Goal: Transaction & Acquisition: Purchase product/service

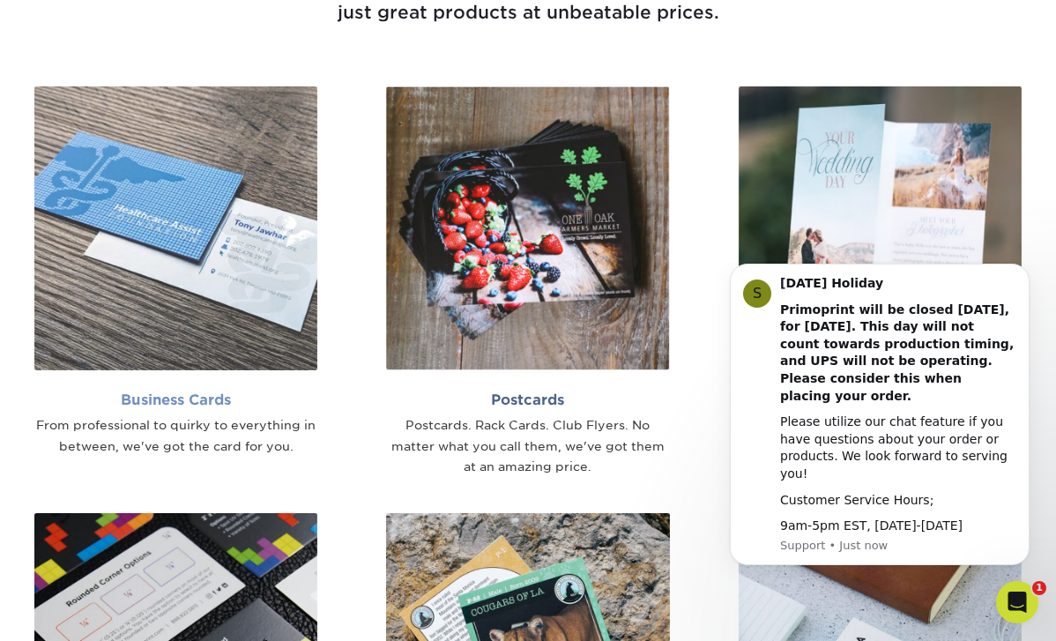
scroll to position [948, 0]
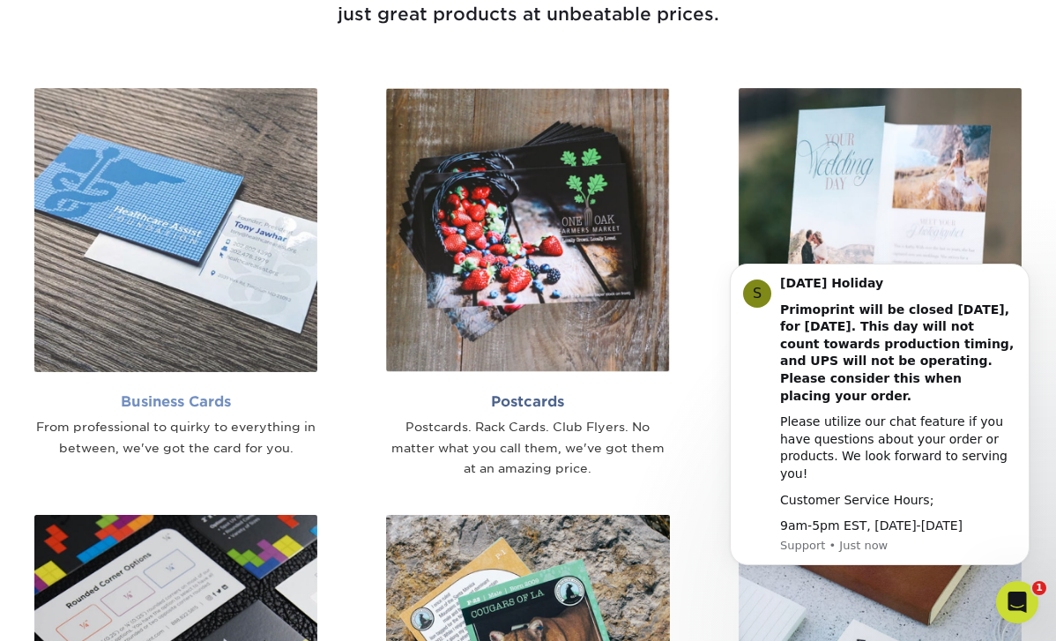
click at [175, 289] on img at bounding box center [175, 229] width 283 height 283
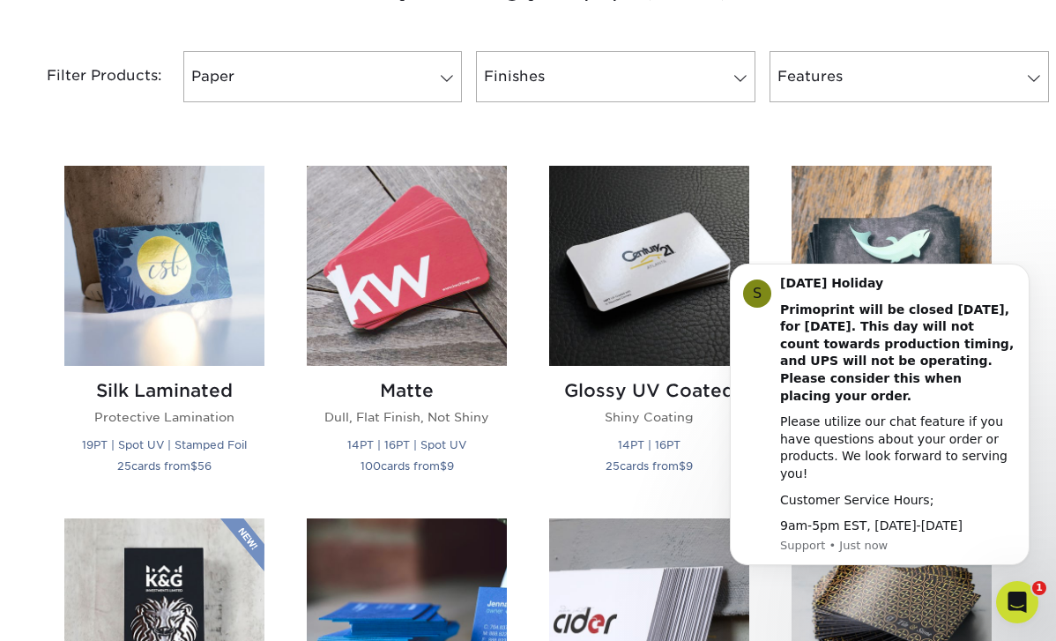
scroll to position [738, 0]
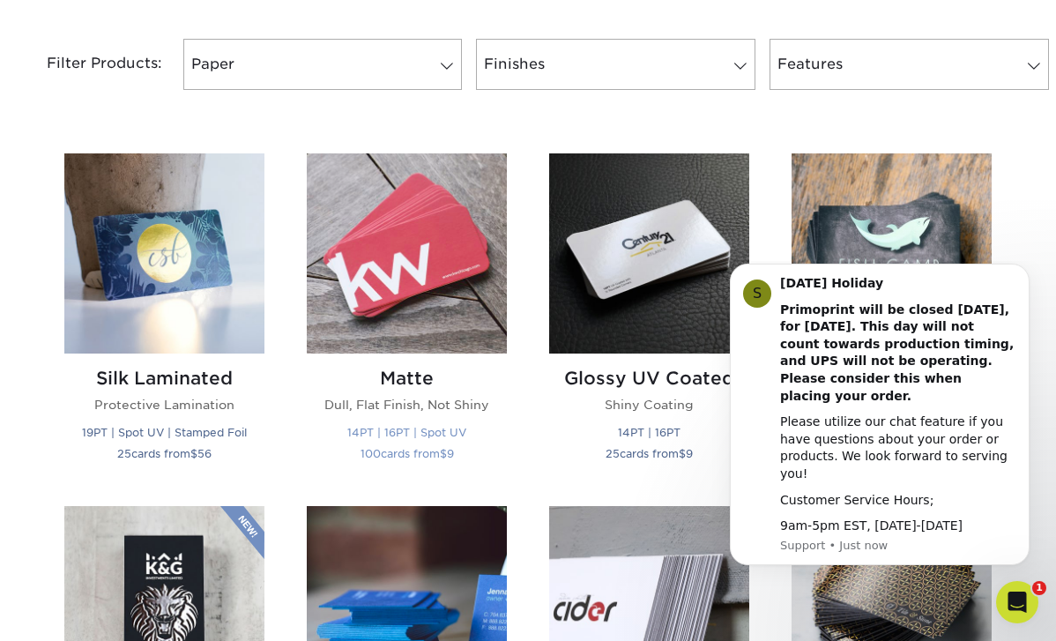
click at [412, 262] on img at bounding box center [407, 253] width 200 height 200
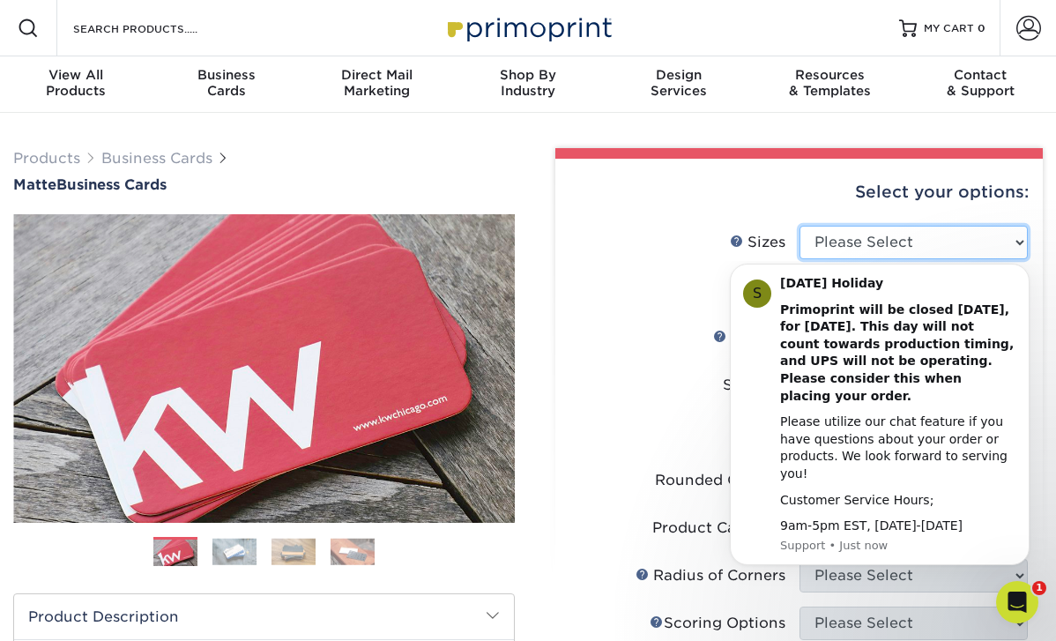
select select "2.00x3.50"
click at [1027, 274] on icon "Dismiss notification" at bounding box center [1024, 269] width 10 height 10
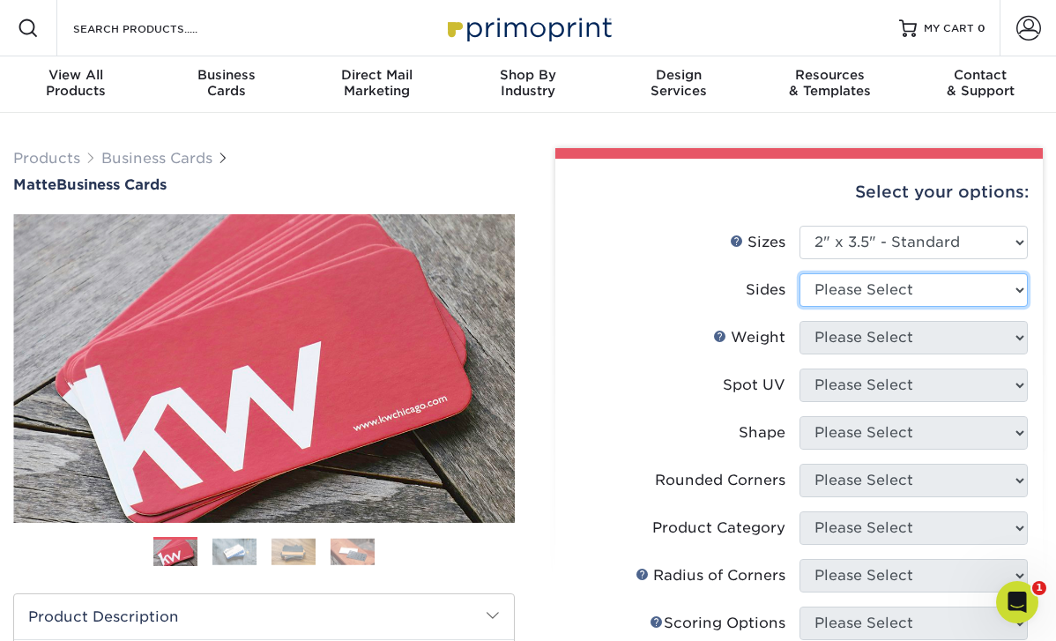
select select "13abbda7-1d64-4f25-8bb2-c179b224825d"
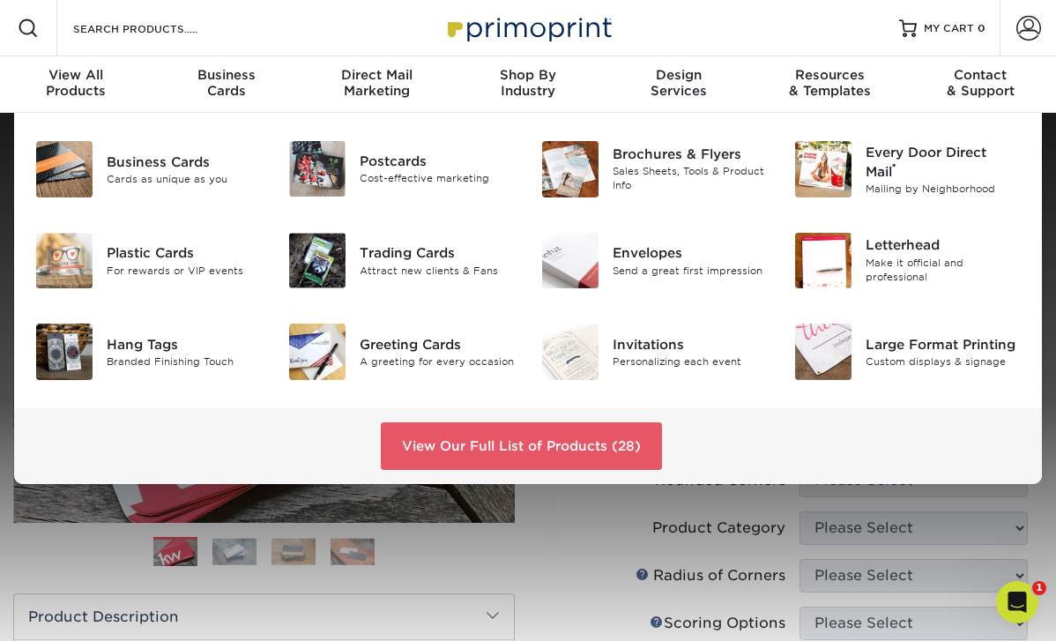
click at [668, 45] on div "Resources Menu Search Products Account SIGN IN CREATE AN ACCOUNT forgot passwor…" at bounding box center [528, 28] width 1056 height 56
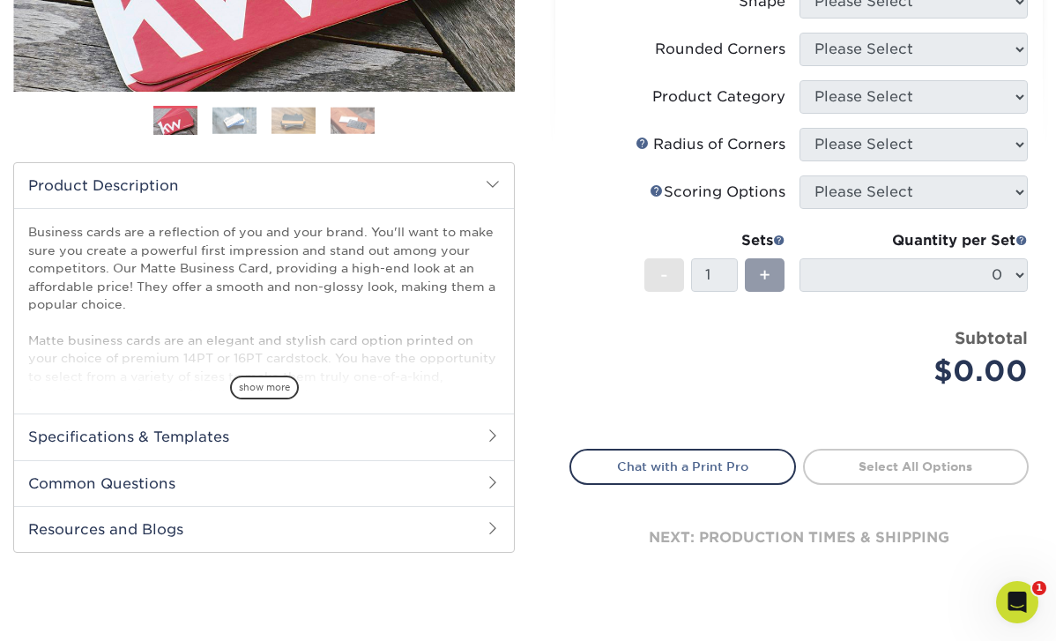
scroll to position [446, 0]
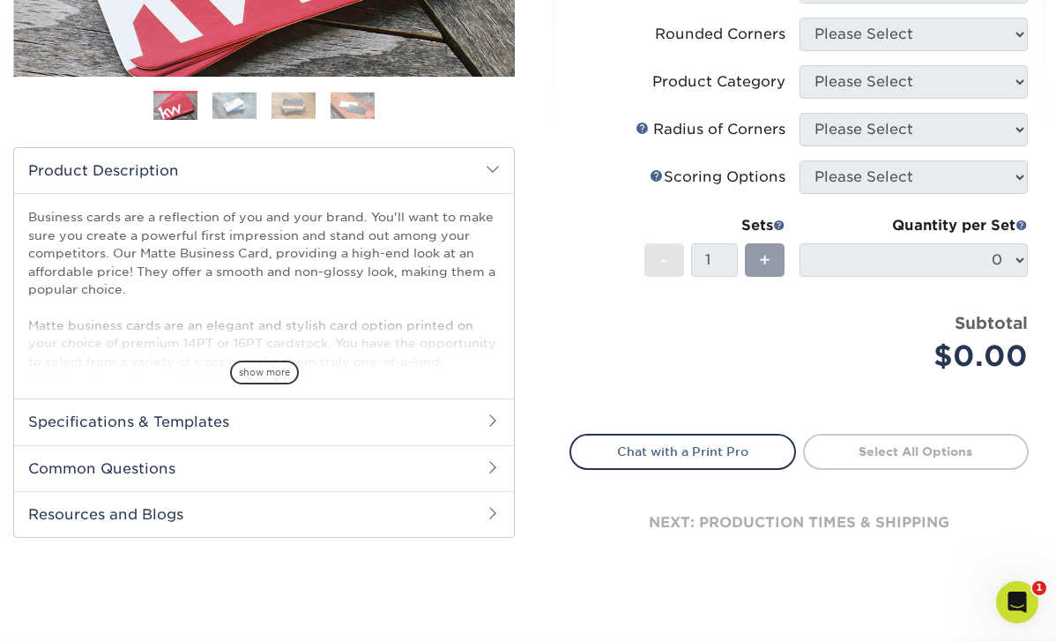
click at [256, 384] on div "Business cards are a reflection of you and your brand. You'll want to make sure…" at bounding box center [264, 295] width 500 height 205
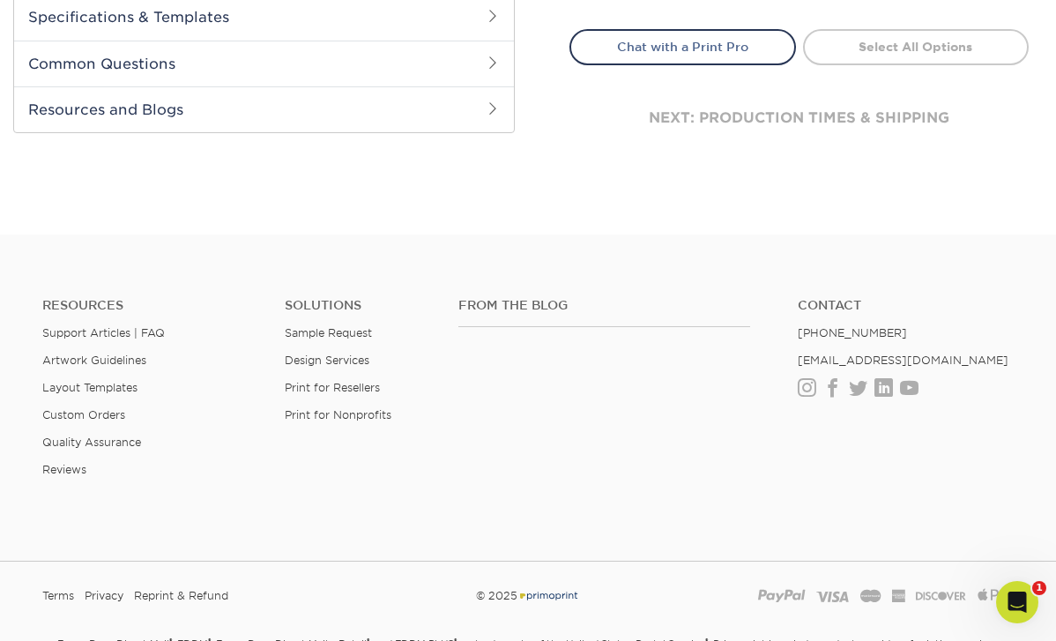
scroll to position [838, 0]
